Goal: Navigation & Orientation: Find specific page/section

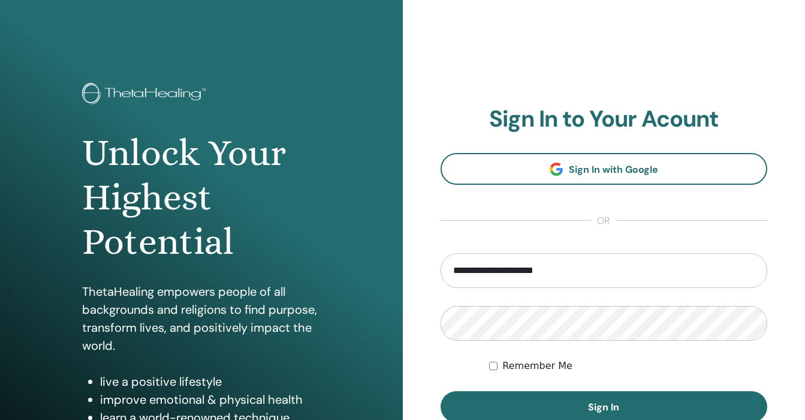
scroll to position [20, 0]
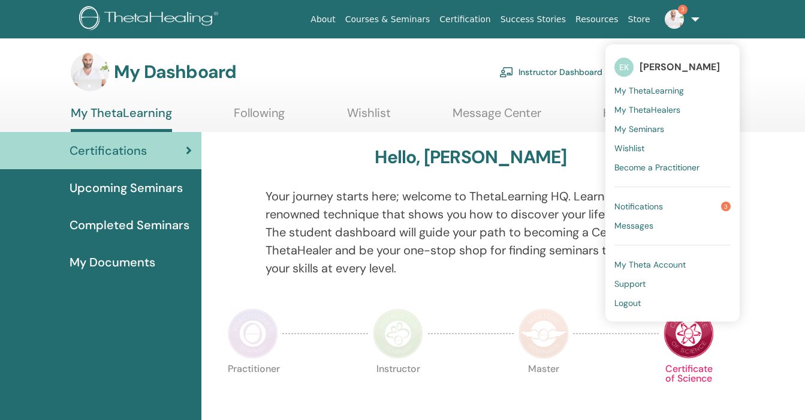
click at [634, 203] on span "Notifications" at bounding box center [638, 206] width 49 height 11
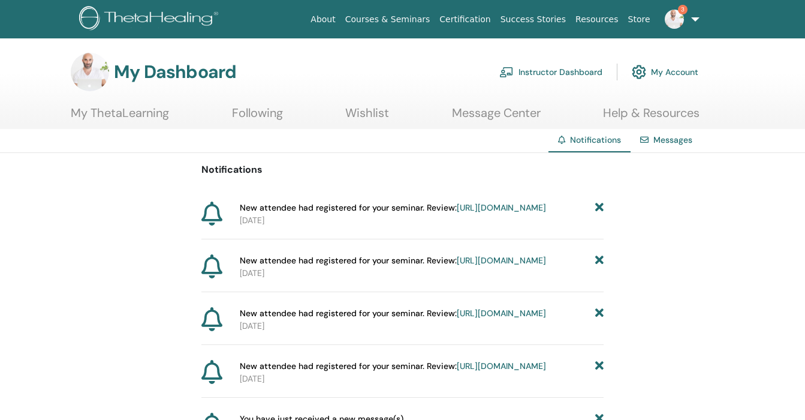
click at [546, 209] on link "https://member.thetahealing.com/instructor/seminar/362201/attendees" at bounding box center [501, 207] width 89 height 11
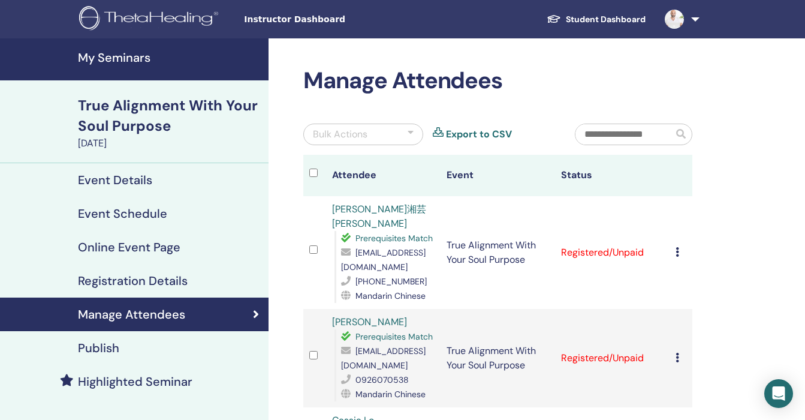
click at [138, 116] on div "True Alignment With Your Soul Purpose" at bounding box center [169, 115] width 183 height 41
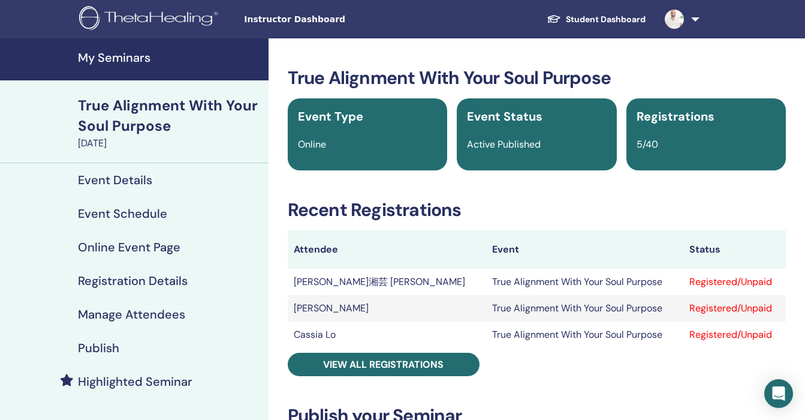
click at [127, 67] on link "My Seminars" at bounding box center [134, 59] width 269 height 42
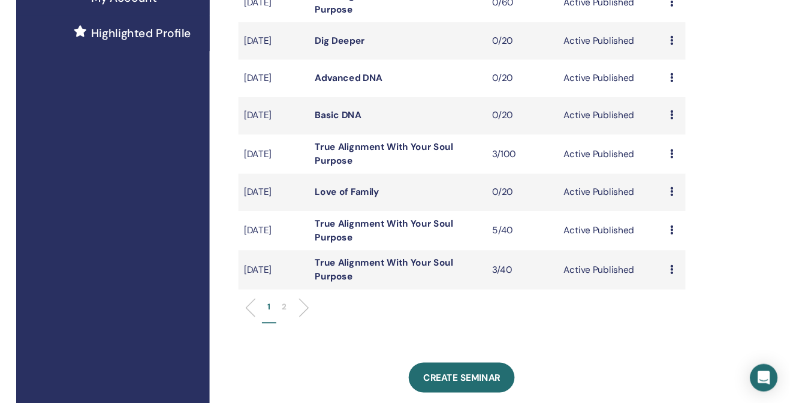
scroll to position [321, 0]
